Goal: Information Seeking & Learning: Learn about a topic

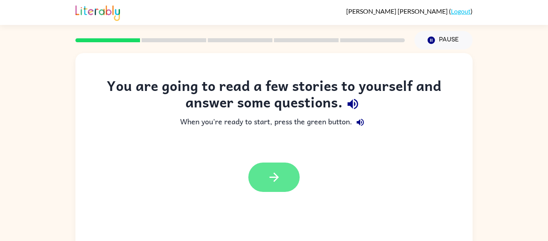
click at [287, 166] on button "button" at bounding box center [274, 176] width 51 height 29
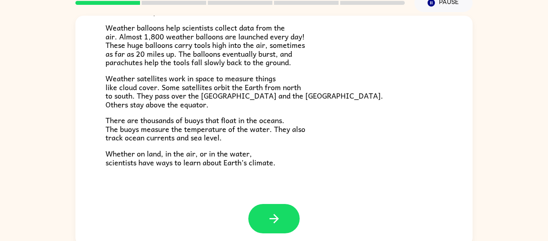
scroll to position [42, 0]
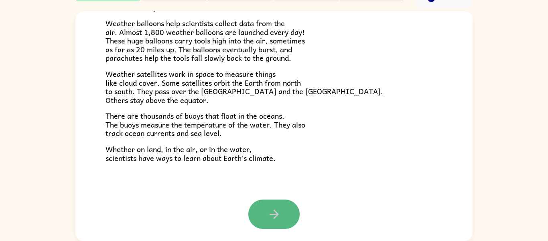
click at [275, 222] on button "button" at bounding box center [274, 213] width 51 height 29
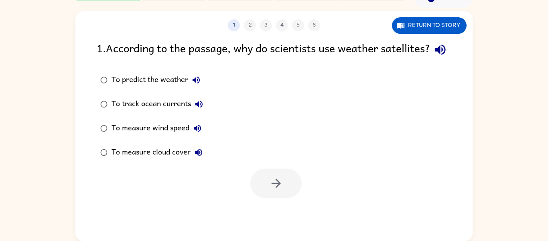
scroll to position [0, 0]
click at [175, 88] on div "To predict the weather" at bounding box center [158, 80] width 93 height 16
click at [275, 190] on button "button" at bounding box center [276, 182] width 51 height 29
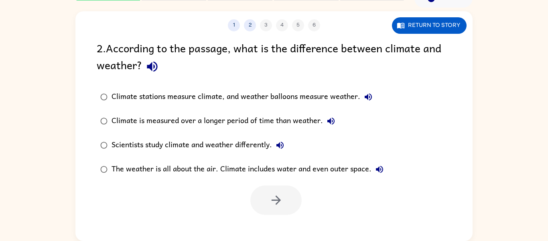
click at [230, 100] on div "Climate stations measure climate, and weather balloons measure weather." at bounding box center [244, 97] width 265 height 16
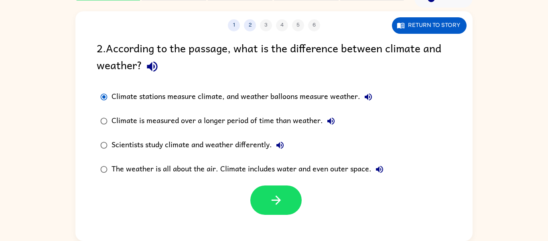
click at [230, 100] on div "Climate stations measure climate, and weather balloons measure weather." at bounding box center [244, 97] width 265 height 16
click at [278, 95] on div "Climate stations measure climate, and weather balloons measure weather." at bounding box center [244, 97] width 265 height 16
click at [185, 120] on div "Climate is measured over a longer period of time than weather." at bounding box center [226, 121] width 228 height 16
click at [183, 125] on div "Climate is measured over a longer period of time than weather." at bounding box center [226, 121] width 228 height 16
click at [186, 143] on div "Scientists study climate and weather differently." at bounding box center [200, 145] width 177 height 16
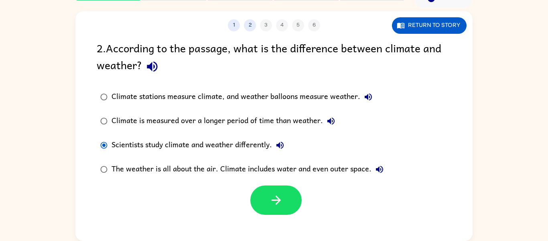
click at [207, 177] on div "The weather is all about the air. Climate includes water and even outer space." at bounding box center [250, 169] width 276 height 16
click at [245, 113] on div "Climate is measured over a longer period of time than weather." at bounding box center [226, 121] width 228 height 16
click at [210, 172] on div "The weather is all about the air. Climate includes water and even outer space." at bounding box center [250, 169] width 276 height 16
click at [271, 207] on button "button" at bounding box center [276, 199] width 51 height 29
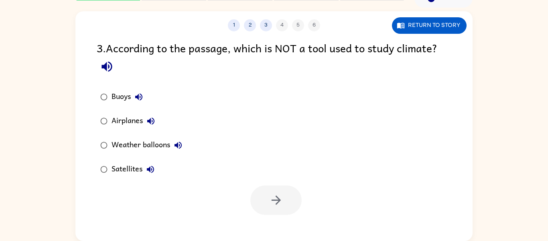
click at [130, 99] on div "Buoys" at bounding box center [129, 97] width 35 height 16
click at [257, 197] on button "button" at bounding box center [276, 199] width 51 height 29
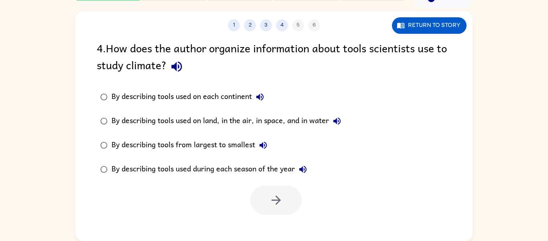
click at [124, 99] on div "By describing tools used on each continent" at bounding box center [190, 97] width 157 height 16
click at [287, 208] on button "button" at bounding box center [276, 199] width 51 height 29
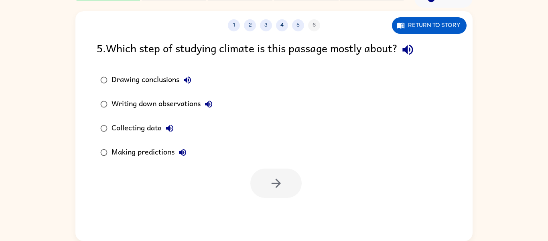
click at [149, 129] on div "Collecting data" at bounding box center [145, 128] width 66 height 16
click at [273, 174] on button "button" at bounding box center [276, 182] width 51 height 29
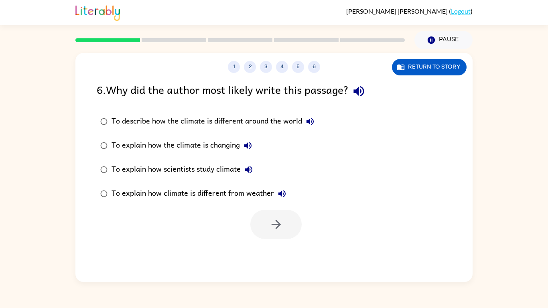
click at [252, 191] on div "To explain how climate is different from weather" at bounding box center [201, 194] width 179 height 16
click at [277, 227] on icon "button" at bounding box center [275, 224] width 9 height 9
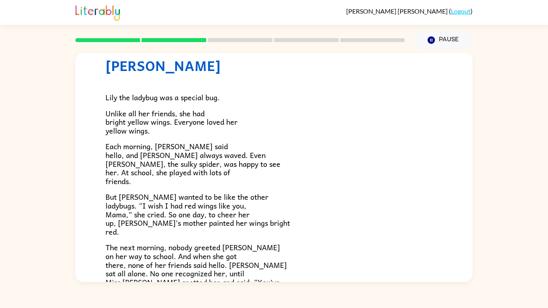
scroll to position [29, 0]
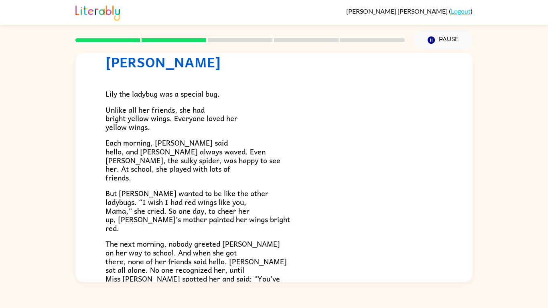
click at [243, 232] on div "Lily the ladybug was a special bug. Unlike all her friends, she had bright yell…" at bounding box center [274, 234] width 337 height 328
click at [106, 94] on div "[PERSON_NAME] [PERSON_NAME] the ladybug was a special bug. Unlike all her frien…" at bounding box center [274, 230] width 398 height 412
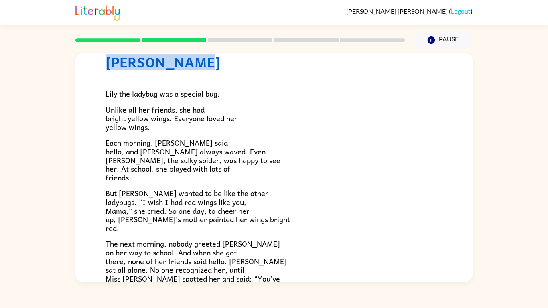
drag, startPoint x: 108, startPoint y: 61, endPoint x: 191, endPoint y: 65, distance: 82.8
click at [191, 65] on h1 "[PERSON_NAME]" at bounding box center [274, 62] width 337 height 16
click at [188, 65] on h1 "[PERSON_NAME]" at bounding box center [274, 62] width 337 height 16
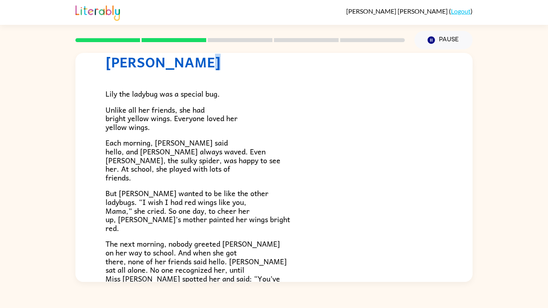
click at [188, 65] on h1 "[PERSON_NAME]" at bounding box center [274, 62] width 337 height 16
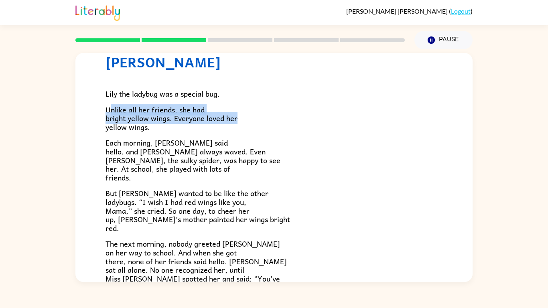
drag, startPoint x: 237, startPoint y: 119, endPoint x: 110, endPoint y: 102, distance: 127.7
click at [110, 102] on div "Lily the ladybug was a special bug. Unlike all her friends, she had bright yell…" at bounding box center [274, 234] width 337 height 328
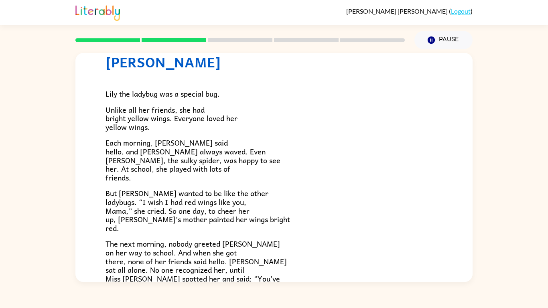
click at [137, 229] on p "But [PERSON_NAME] wanted to be like the other ladybugs. “I wish I had red wings…" at bounding box center [274, 210] width 337 height 43
drag, startPoint x: 106, startPoint y: 116, endPoint x: 172, endPoint y: 120, distance: 65.9
click at [172, 120] on span "Unlike all her friends, she had bright yellow wings. Everyone loved her yellow …" at bounding box center [172, 118] width 132 height 29
click at [157, 142] on span "Each morning, [PERSON_NAME] said hello, and [PERSON_NAME] always waved. Even [P…" at bounding box center [193, 160] width 175 height 46
drag, startPoint x: 154, startPoint y: 142, endPoint x: 195, endPoint y: 145, distance: 41.5
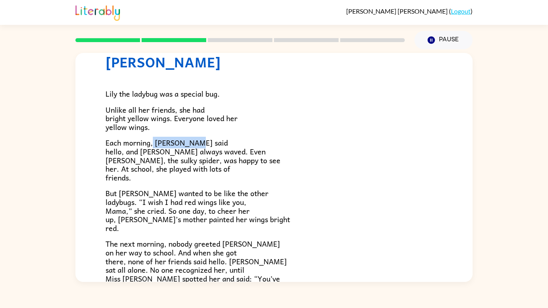
click at [195, 145] on span "Each morning, [PERSON_NAME] said hello, and [PERSON_NAME] always waved. Even [P…" at bounding box center [193, 160] width 175 height 46
click at [222, 142] on p "Each morning, [PERSON_NAME] said hello, and [PERSON_NAME] always waved. Even [P…" at bounding box center [274, 160] width 337 height 43
drag, startPoint x: 220, startPoint y: 143, endPoint x: 125, endPoint y: 151, distance: 95.1
click at [125, 151] on span "Each morning, [PERSON_NAME] said hello, and [PERSON_NAME] always waved. Even [P…" at bounding box center [193, 160] width 175 height 46
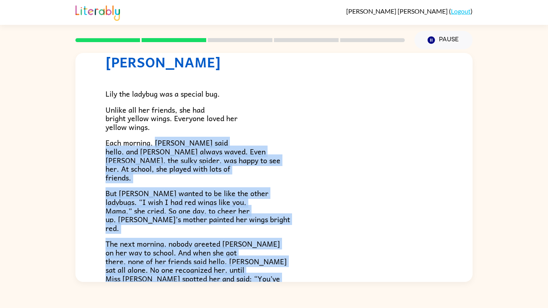
scroll to position [224, 0]
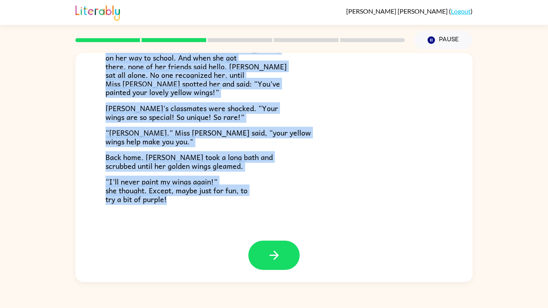
drag, startPoint x: 156, startPoint y: 142, endPoint x: 214, endPoint y: 308, distance: 175.8
click at [214, 240] on div "[PERSON_NAME] ( Logout ) Pause Pause Lily Ladybug [PERSON_NAME] the ladybug was…" at bounding box center [274, 154] width 548 height 308
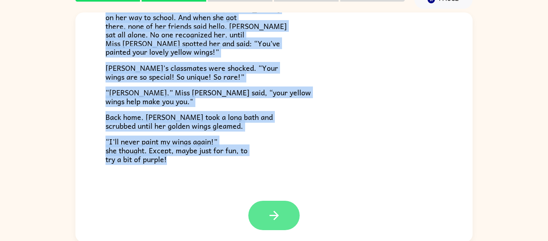
click at [285, 208] on button "button" at bounding box center [274, 214] width 51 height 29
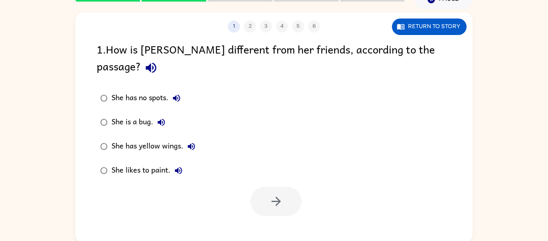
scroll to position [0, 0]
click at [163, 138] on div "She has yellow wings." at bounding box center [156, 146] width 88 height 16
click at [269, 194] on icon "button" at bounding box center [276, 201] width 14 height 14
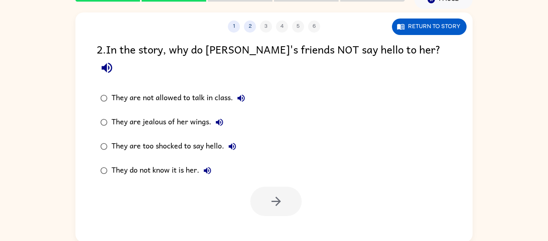
click at [221, 138] on div "They are too shocked to say hello." at bounding box center [176, 146] width 129 height 16
click at [277, 186] on button "button" at bounding box center [276, 200] width 51 height 29
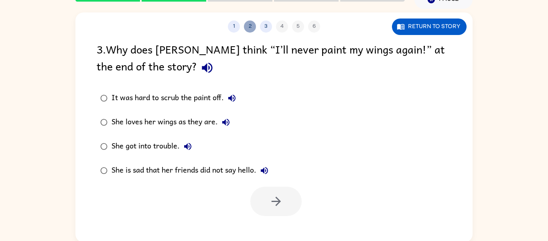
click at [248, 28] on button "2" at bounding box center [250, 26] width 12 height 12
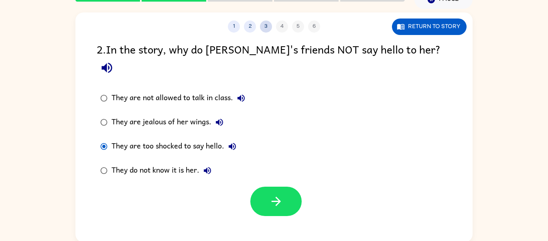
click at [263, 26] on button "3" at bounding box center [266, 26] width 12 height 12
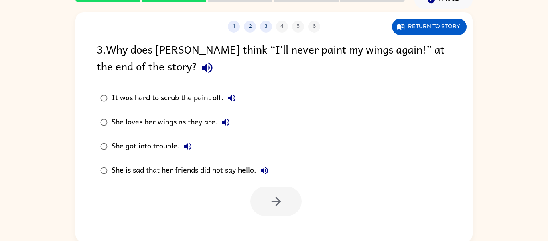
click at [229, 170] on div "She is sad that her friends did not say hello." at bounding box center [192, 170] width 161 height 16
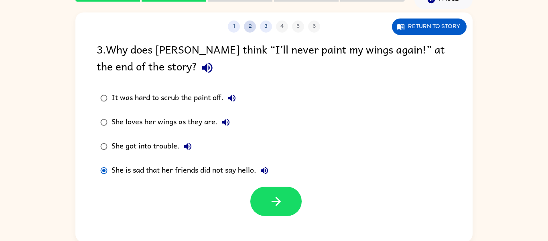
click at [251, 24] on button "2" at bounding box center [250, 26] width 12 height 12
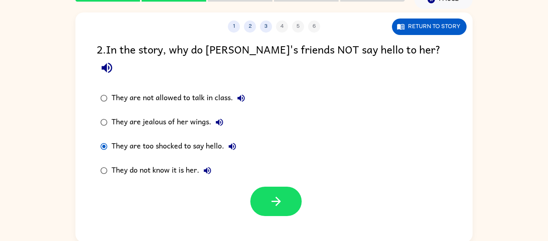
click at [206, 134] on label "They are too shocked to say hello." at bounding box center [172, 146] width 161 height 24
click at [177, 162] on div "They do not know it is her." at bounding box center [164, 170] width 104 height 16
click at [283, 186] on button "button" at bounding box center [276, 200] width 51 height 29
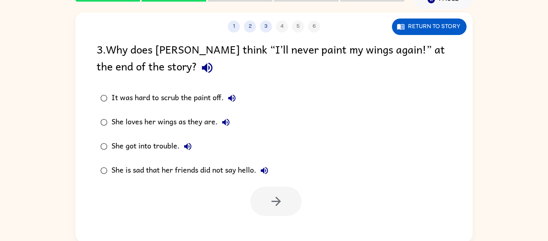
click at [241, 161] on label "She is sad that her friends did not say hello." at bounding box center [184, 170] width 184 height 24
click at [280, 210] on button "button" at bounding box center [276, 200] width 51 height 29
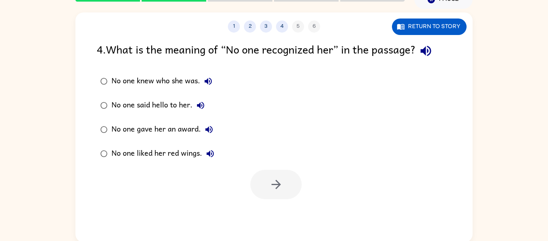
click at [177, 86] on div "No one knew who she was." at bounding box center [164, 81] width 105 height 16
click at [287, 194] on button "button" at bounding box center [276, 183] width 51 height 29
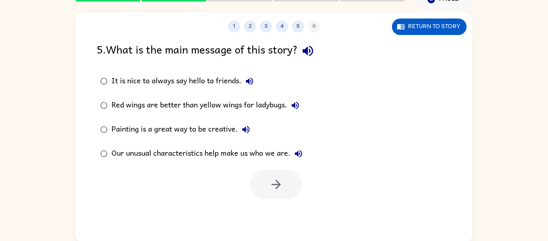
click at [220, 81] on div "It is nice to always say hello to friends." at bounding box center [185, 81] width 146 height 16
click at [284, 180] on button "button" at bounding box center [276, 183] width 51 height 29
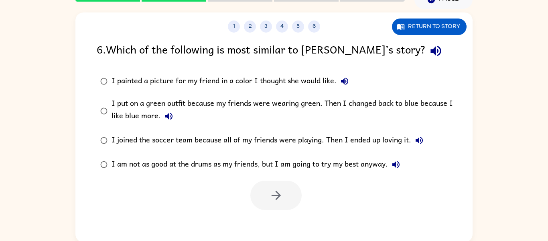
click at [303, 87] on div "I painted a picture for my friend in a color I thought she would like." at bounding box center [232, 81] width 241 height 16
click at [284, 194] on button "button" at bounding box center [276, 194] width 51 height 29
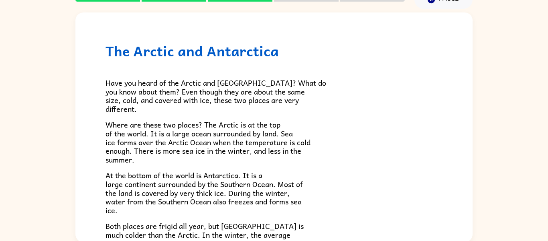
click at [282, 174] on p "At the bottom of the world is Antarctica. It is a large continent surrounded by…" at bounding box center [274, 192] width 337 height 43
click at [282, 215] on span "At the bottom of the world is Antarctica. It is a large continent surrounded by…" at bounding box center [205, 192] width 198 height 46
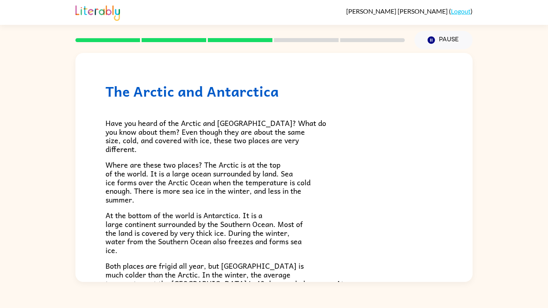
click at [326, 210] on div "Have you heard of the Arctic and [GEOGRAPHIC_DATA]? What do you know about them…" at bounding box center [274, 236] width 337 height 273
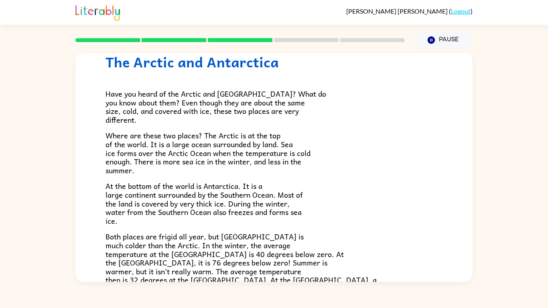
scroll to position [169, 0]
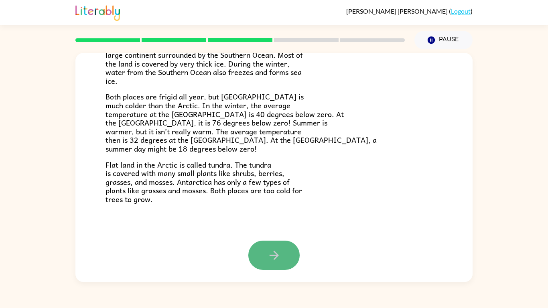
click at [265, 240] on button "button" at bounding box center [274, 255] width 51 height 29
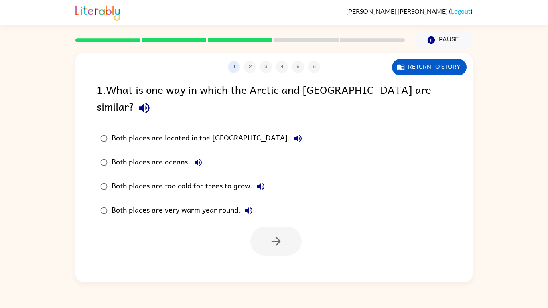
scroll to position [0, 0]
click at [414, 71] on button "Return to story" at bounding box center [429, 67] width 75 height 16
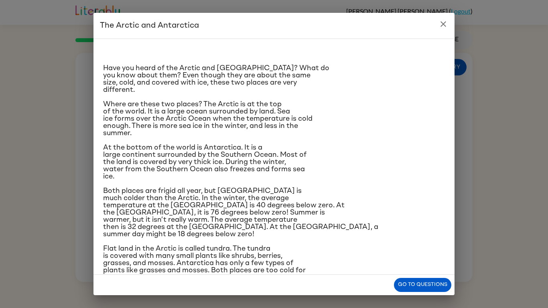
click at [446, 19] on icon "close" at bounding box center [444, 24] width 10 height 10
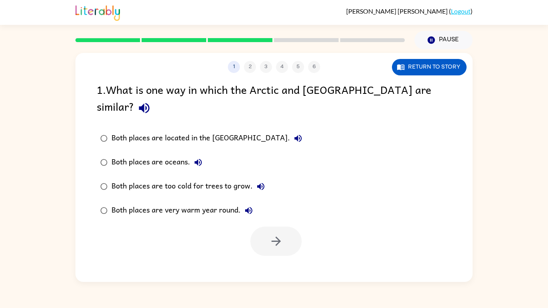
click at [229, 151] on label "Both places are oceans." at bounding box center [201, 163] width 218 height 24
click at [283, 240] on div "1 2 3 4 5 6 Return to story 1 . What is one way in which the Arctic and [GEOGRA…" at bounding box center [274, 167] width 398 height 229
click at [281, 234] on icon "button" at bounding box center [276, 241] width 14 height 14
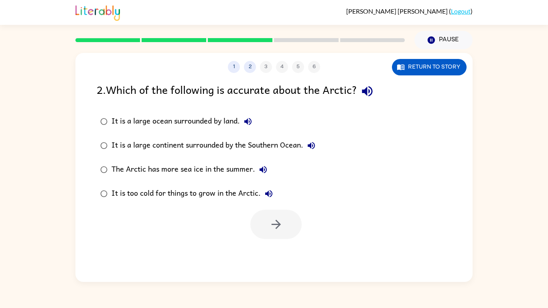
click at [185, 122] on div "It is a large ocean surrounded by land." at bounding box center [184, 122] width 145 height 16
click at [197, 177] on div "The Arctic has more sea ice in the summer." at bounding box center [192, 170] width 160 height 16
click at [215, 121] on div "It is a large ocean surrounded by land." at bounding box center [184, 122] width 145 height 16
click at [267, 232] on button "button" at bounding box center [276, 224] width 51 height 29
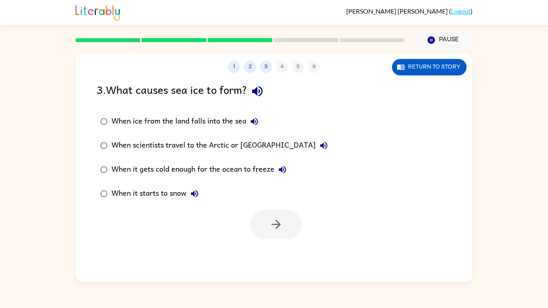
click at [237, 171] on div "When it gets cold enough for the ocean to freeze" at bounding box center [201, 170] width 179 height 16
click at [263, 222] on button "button" at bounding box center [276, 224] width 51 height 29
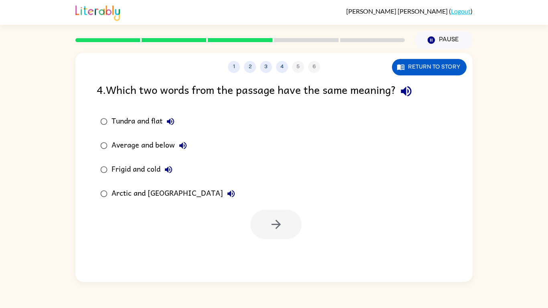
click at [203, 194] on label "Arctic and [GEOGRAPHIC_DATA]" at bounding box center [167, 194] width 151 height 24
click at [267, 222] on button "button" at bounding box center [276, 224] width 51 height 29
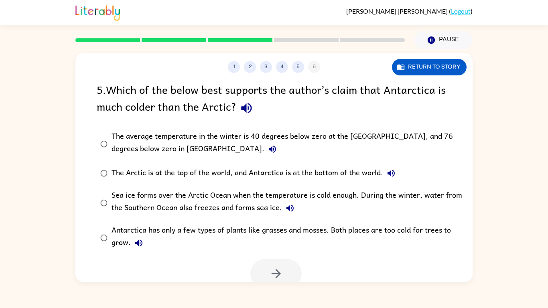
click at [289, 176] on div "The Arctic is at the top of the world, and Antarctica is at the bottom of the w…" at bounding box center [256, 173] width 288 height 16
click at [277, 240] on icon "button" at bounding box center [275, 273] width 9 height 9
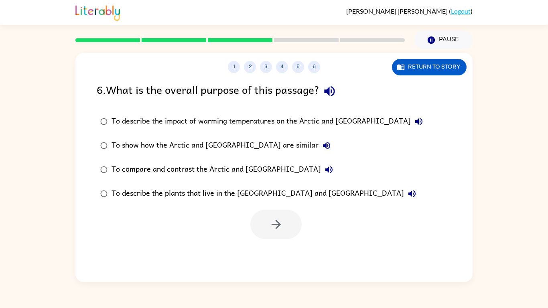
click at [270, 142] on div "To show how the Arctic and [GEOGRAPHIC_DATA] are similar" at bounding box center [223, 146] width 223 height 16
click at [270, 173] on div "To compare and contrast the Arctic and [GEOGRAPHIC_DATA]" at bounding box center [225, 170] width 226 height 16
click at [280, 222] on icon "button" at bounding box center [276, 225] width 14 height 14
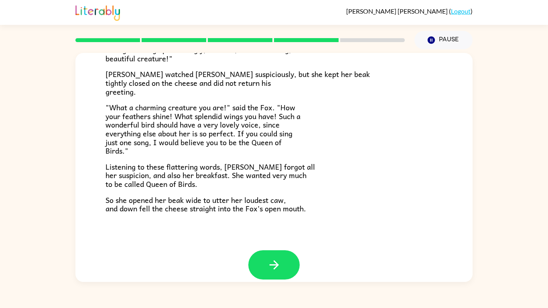
scroll to position [158, 0]
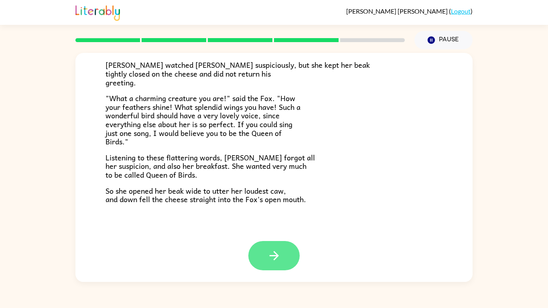
click at [264, 240] on button "button" at bounding box center [274, 255] width 51 height 29
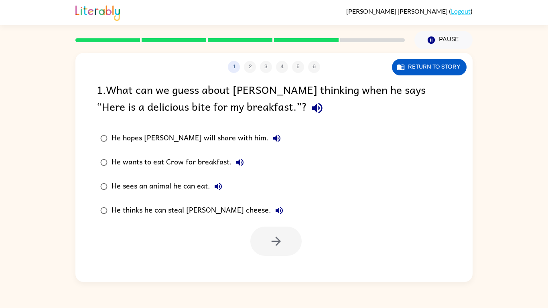
scroll to position [0, 0]
click at [197, 176] on label "He sees an animal he can eat." at bounding box center [191, 187] width 199 height 24
click at [274, 240] on button "button" at bounding box center [276, 241] width 51 height 29
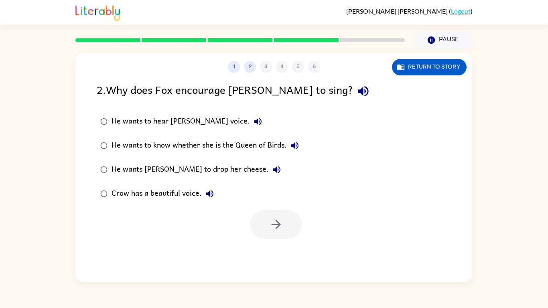
click at [85, 104] on div "2 . Why does Fox encourage [PERSON_NAME] to sing? He wants to hear [PERSON_NAME…" at bounding box center [274, 160] width 398 height 158
click at [84, 104] on div "2 . Why does Fox encourage [PERSON_NAME] to sing? He wants to hear [PERSON_NAME…" at bounding box center [274, 160] width 398 height 158
click at [179, 190] on div "Crow has a beautiful voice." at bounding box center [165, 194] width 106 height 16
click at [250, 231] on div at bounding box center [274, 222] width 398 height 33
click at [275, 222] on icon "button" at bounding box center [276, 225] width 14 height 14
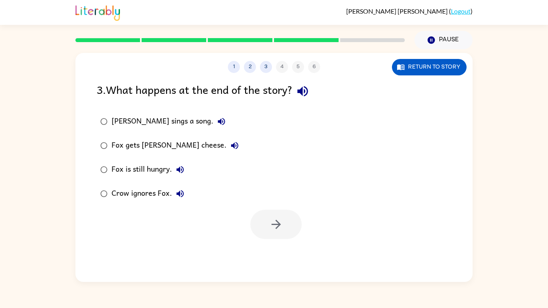
click at [167, 123] on div "[PERSON_NAME] sings a song." at bounding box center [171, 122] width 118 height 16
click at [284, 234] on button "button" at bounding box center [276, 224] width 51 height 29
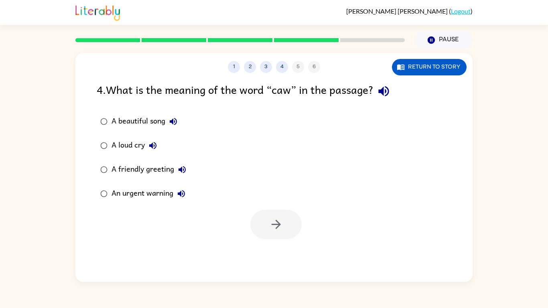
click at [139, 147] on div "A loud cry" at bounding box center [136, 146] width 49 height 16
click at [270, 230] on icon "button" at bounding box center [276, 225] width 14 height 14
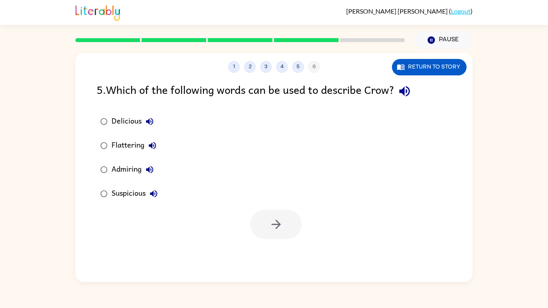
click at [133, 173] on div "Admiring" at bounding box center [135, 170] width 46 height 16
click at [128, 155] on label "Flattering" at bounding box center [128, 146] width 73 height 24
click at [265, 219] on button "button" at bounding box center [276, 224] width 51 height 29
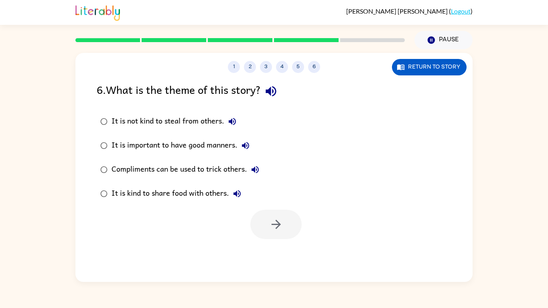
click at [224, 167] on div "Compliments can be used to trick others." at bounding box center [188, 170] width 152 height 16
click at [278, 226] on icon "button" at bounding box center [275, 224] width 9 height 9
